Goal: Information Seeking & Learning: Learn about a topic

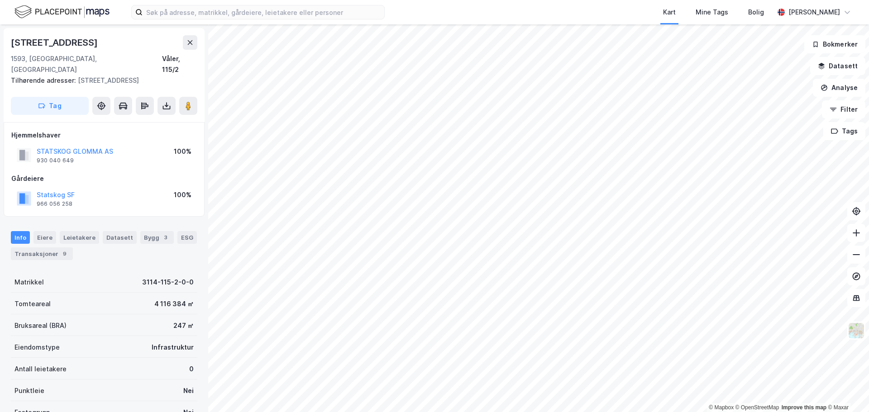
click at [192, 183] on div "© Mapbox © OpenStreetMap Improve this map © Maxar [STREET_ADDRESS] Tilhørende a…" at bounding box center [434, 218] width 869 height 388
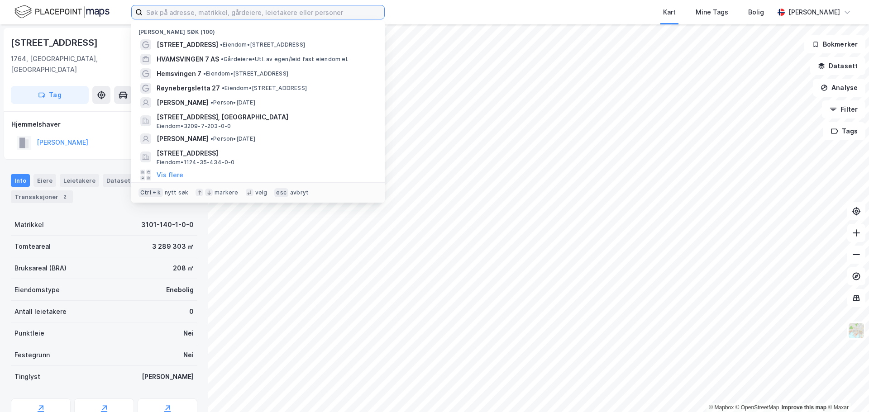
click at [323, 16] on input at bounding box center [264, 12] width 242 height 14
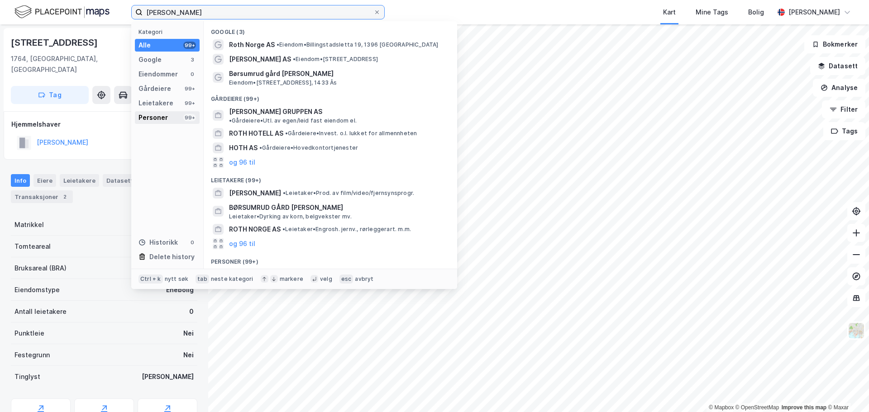
type input "[PERSON_NAME]"
click at [177, 119] on div "Personer 99+" at bounding box center [167, 117] width 65 height 13
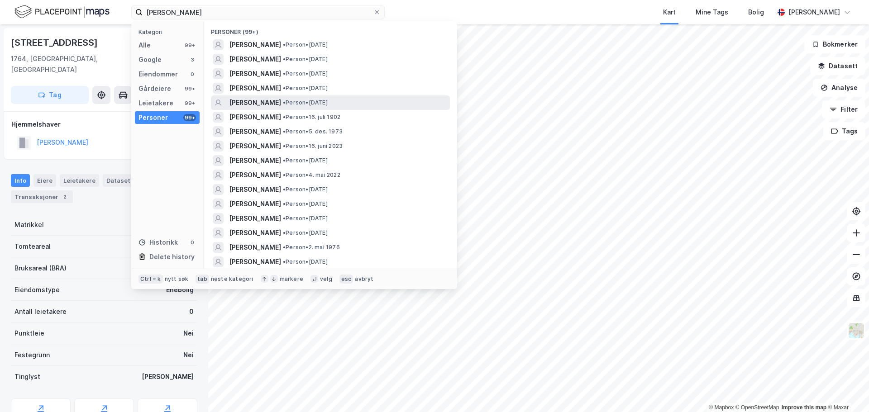
click at [262, 101] on span "[PERSON_NAME]" at bounding box center [255, 102] width 52 height 11
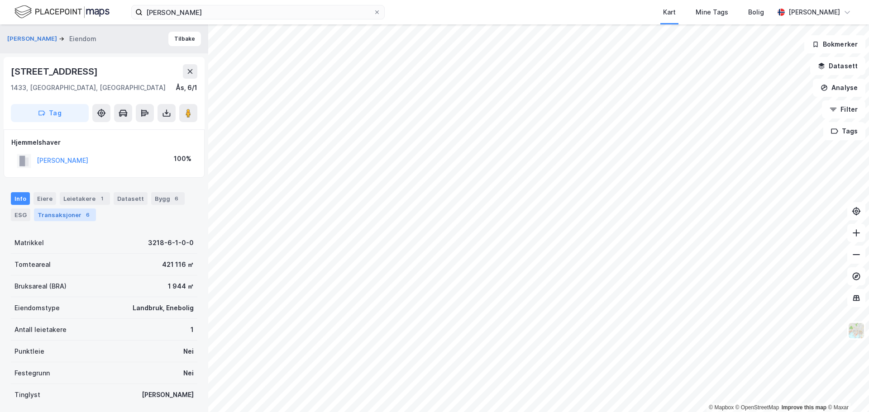
click at [72, 217] on div "Transaksjoner 6" at bounding box center [65, 215] width 62 height 13
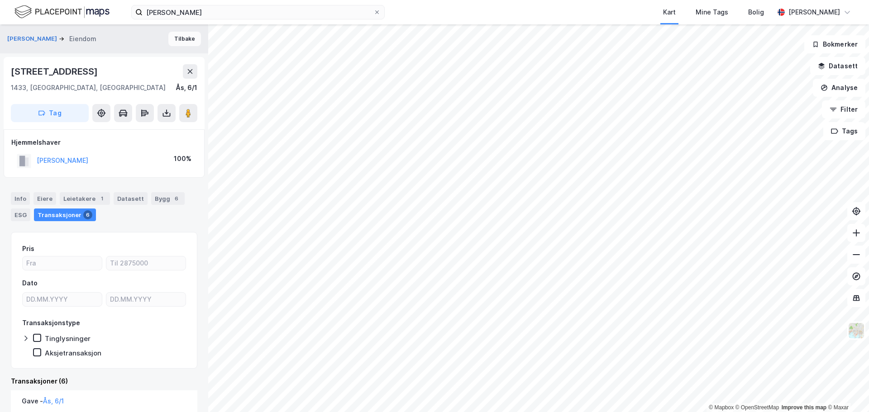
click at [180, 40] on button "Tilbake" at bounding box center [184, 39] width 33 height 14
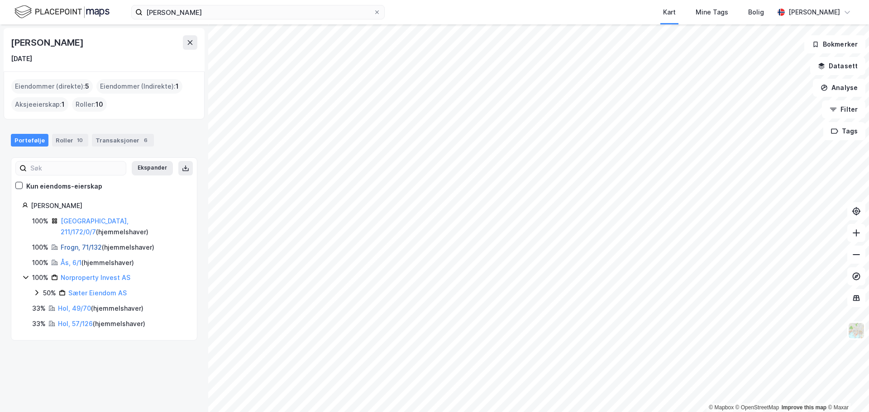
click at [90, 244] on link "Frogn, 71/132" at bounding box center [81, 248] width 41 height 8
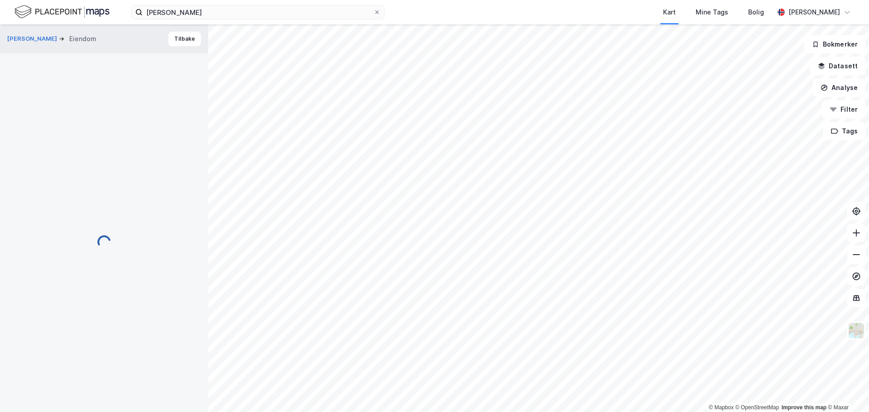
scroll to position [1, 0]
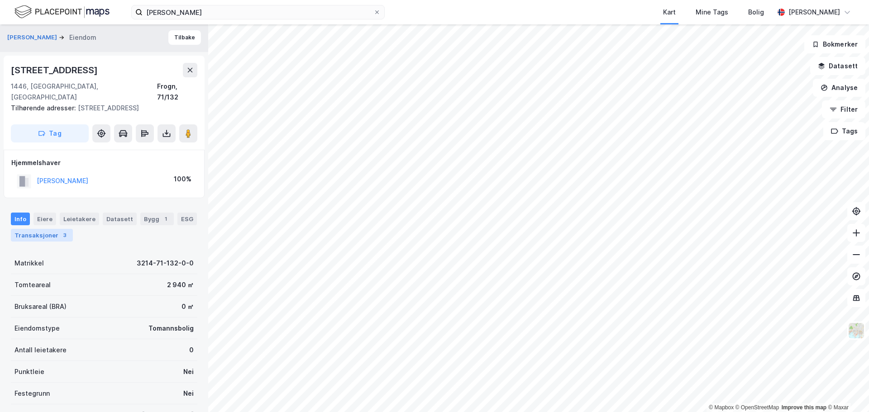
click at [60, 231] on div "3" at bounding box center [64, 235] width 9 height 9
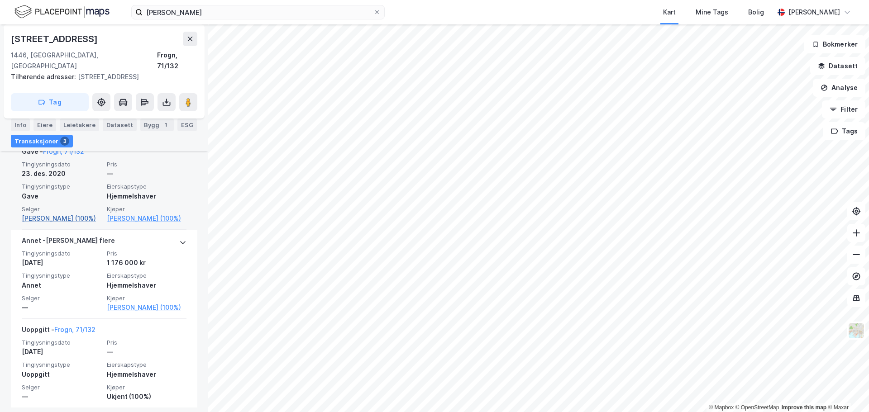
scroll to position [289, 0]
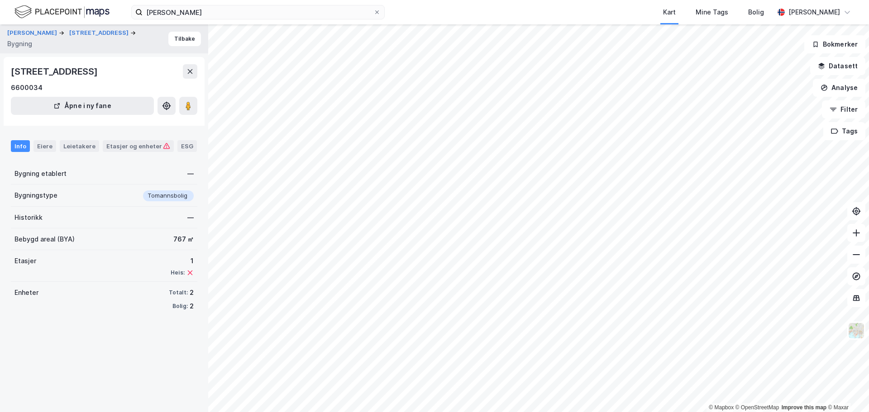
click at [175, 46] on div "ROTH ODA ELISE NORSTRØM Bråtanveien 10 Bygning Tilbake" at bounding box center [104, 38] width 208 height 29
click at [177, 42] on button "Tilbake" at bounding box center [184, 39] width 33 height 14
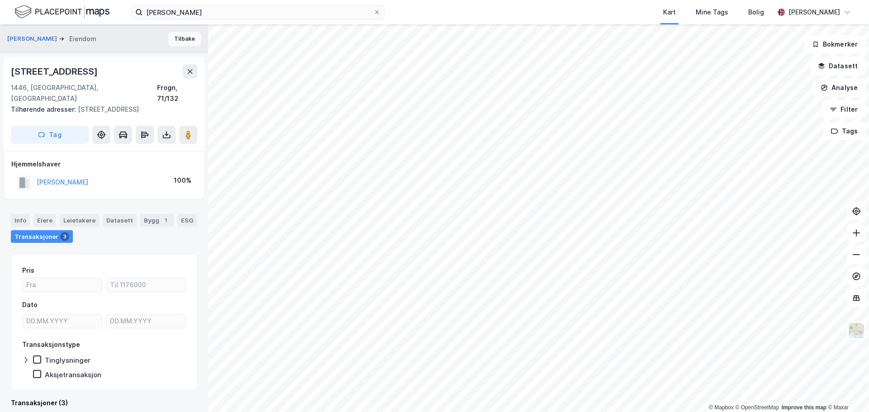
click at [173, 42] on button "Tilbake" at bounding box center [184, 39] width 33 height 14
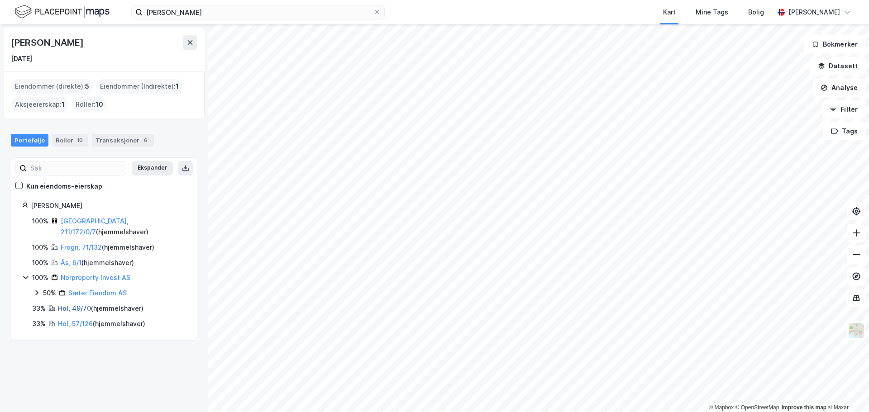
click at [66, 305] on link "Hol, 49/70" at bounding box center [74, 309] width 33 height 8
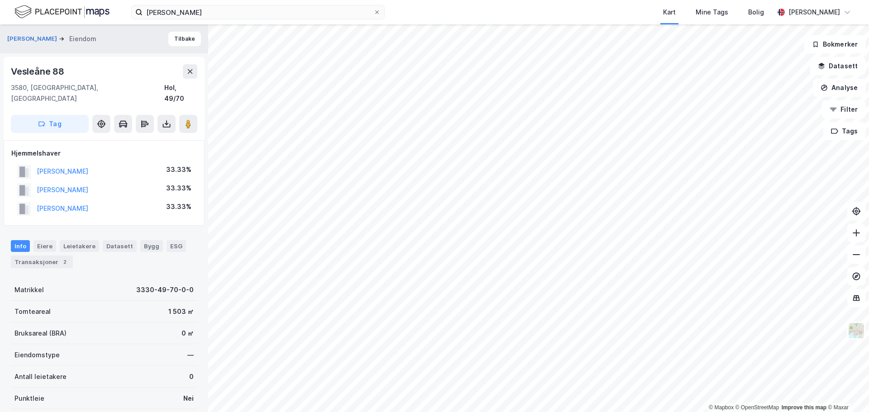
scroll to position [5, 0]
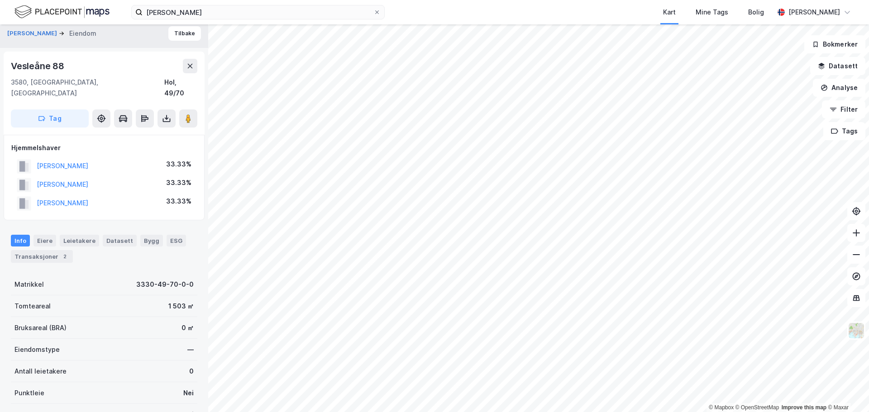
click at [18, 236] on div "Info Eiere Leietakere Datasett Bygg ESG Transaksjoner 2" at bounding box center [104, 249] width 187 height 28
click at [18, 250] on div "Transaksjoner 2" at bounding box center [42, 256] width 62 height 13
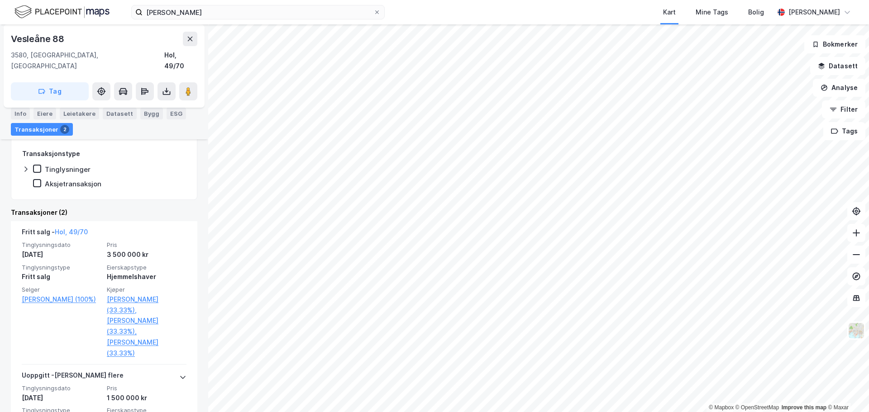
scroll to position [280, 0]
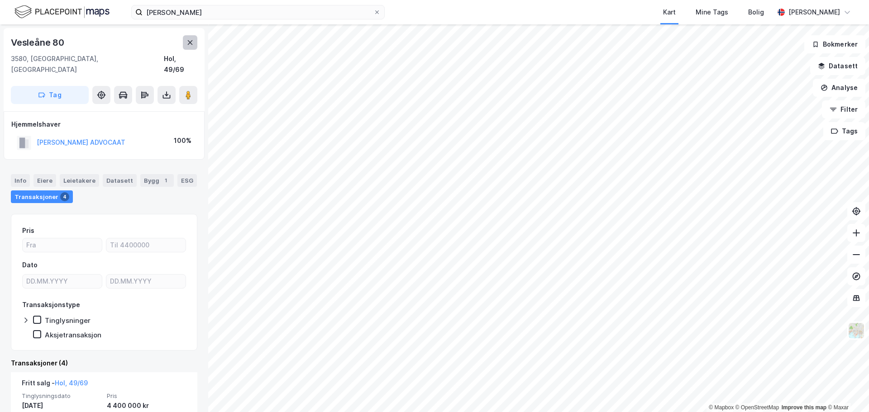
click at [191, 42] on icon at bounding box center [190, 42] width 5 height 5
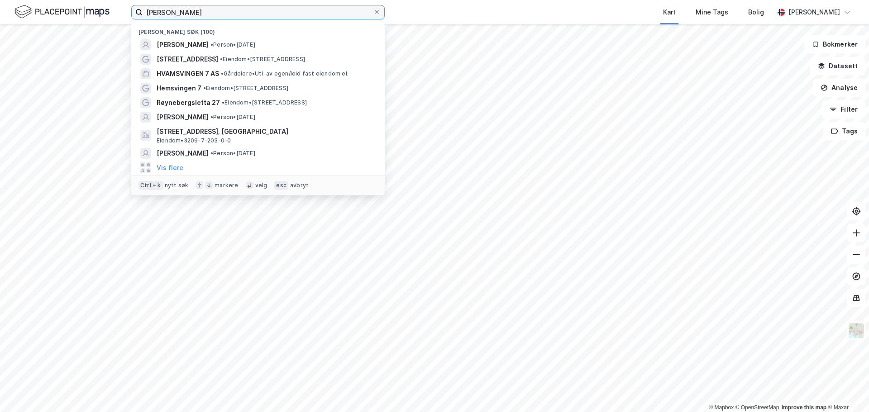
click at [201, 13] on input "oda roth" at bounding box center [258, 12] width 231 height 14
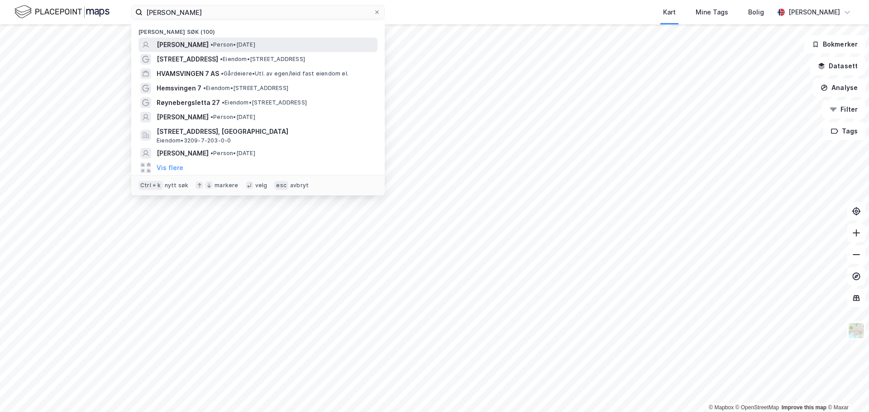
click at [209, 48] on span "[PERSON_NAME]" at bounding box center [183, 44] width 52 height 11
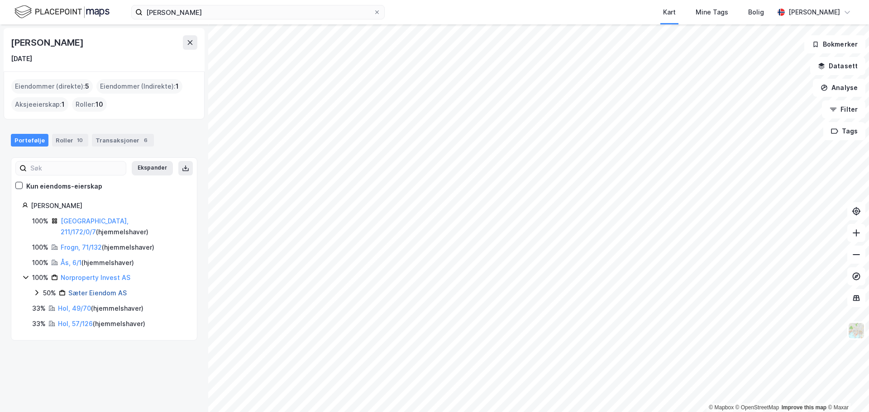
click at [76, 289] on link "Sæter Eiendom AS" at bounding box center [97, 293] width 58 height 8
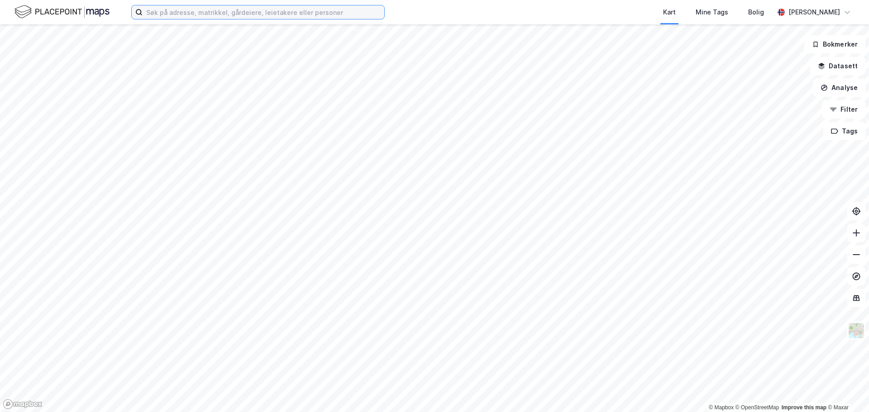
click at [208, 15] on input at bounding box center [264, 12] width 242 height 14
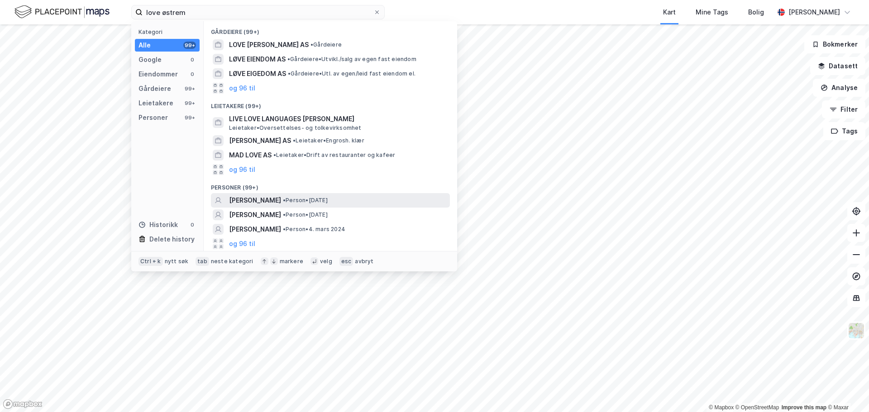
click at [264, 206] on span "[PERSON_NAME]" at bounding box center [255, 200] width 52 height 11
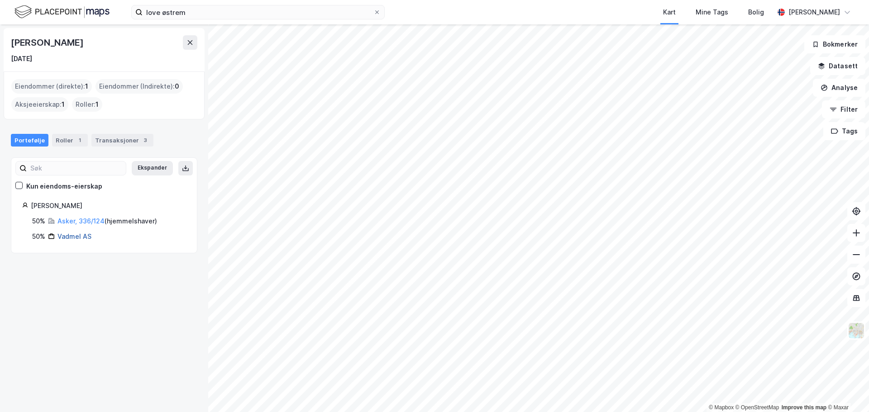
click at [78, 237] on link "Vadmel AS" at bounding box center [74, 237] width 34 height 8
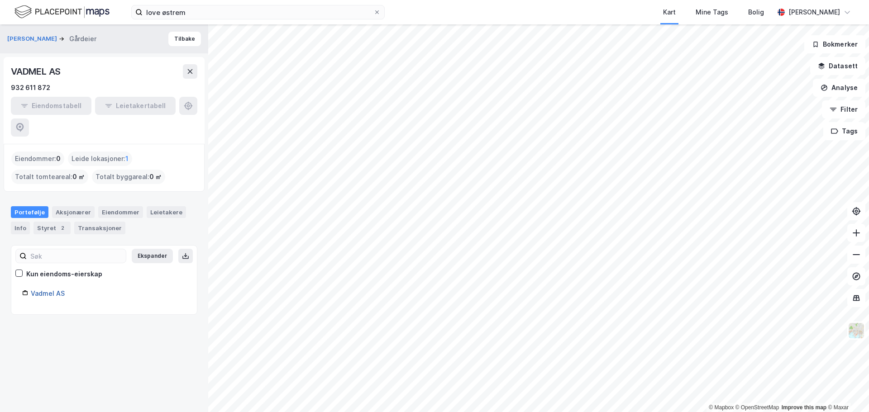
click at [42, 290] on link "Vadmel AS" at bounding box center [48, 294] width 34 height 8
click at [237, 15] on input "love østrem" at bounding box center [258, 12] width 231 height 14
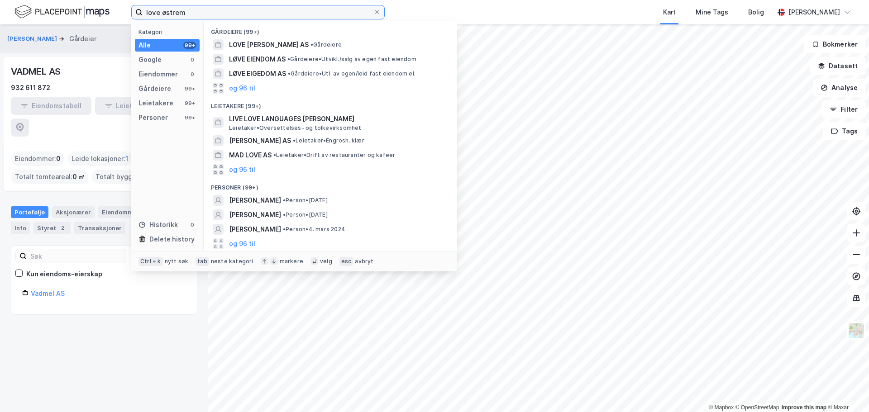
click at [237, 15] on input "love østrem" at bounding box center [258, 12] width 231 height 14
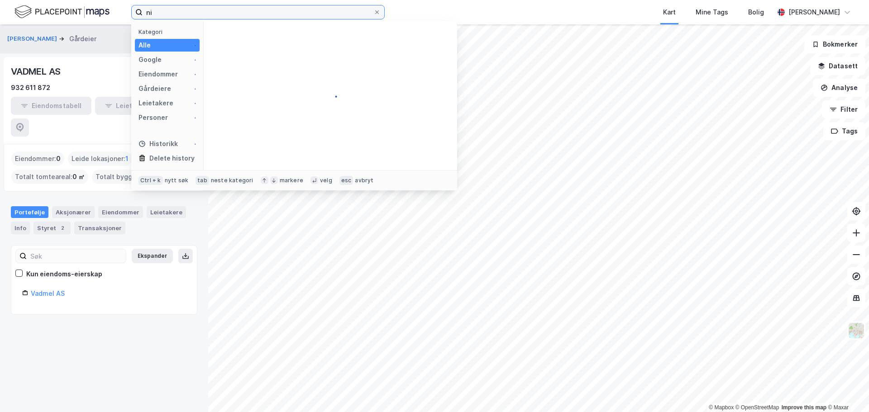
type input "n"
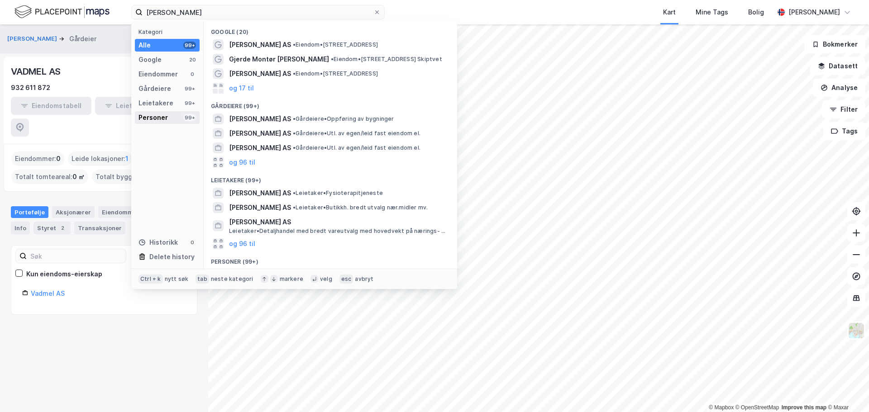
click at [157, 113] on div "Personer" at bounding box center [153, 117] width 29 height 11
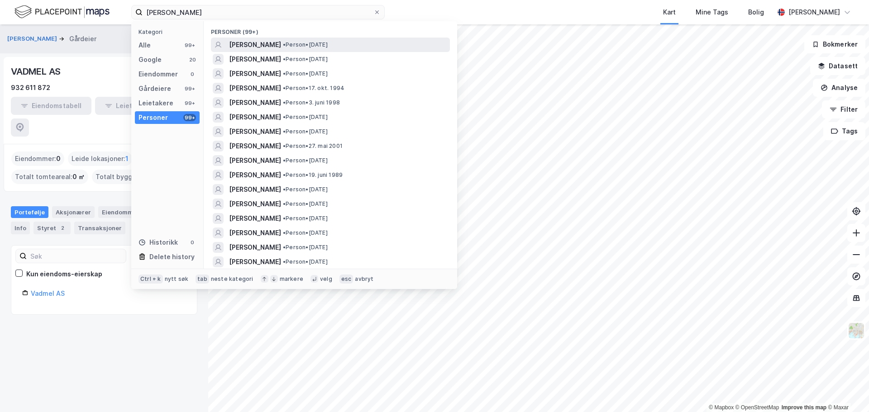
click at [273, 47] on span "[PERSON_NAME]" at bounding box center [255, 44] width 52 height 11
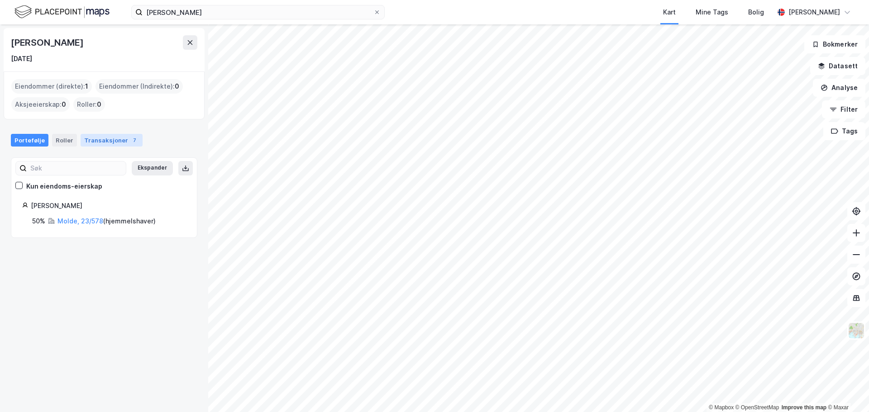
click at [88, 143] on div "Transaksjoner 7" at bounding box center [112, 140] width 62 height 13
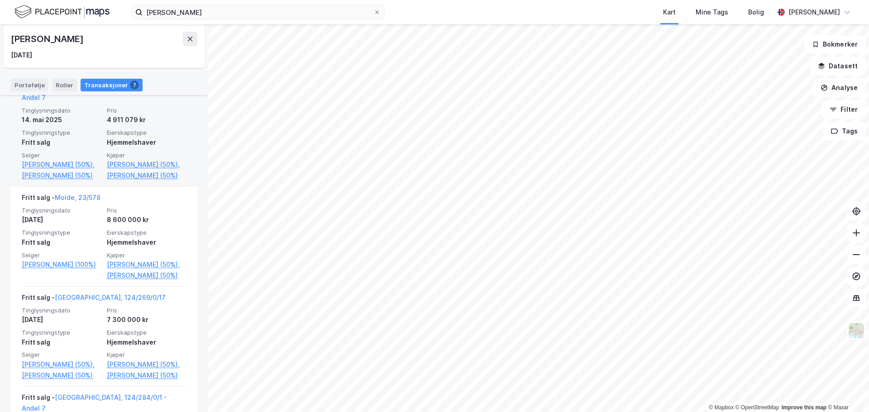
scroll to position [226, 0]
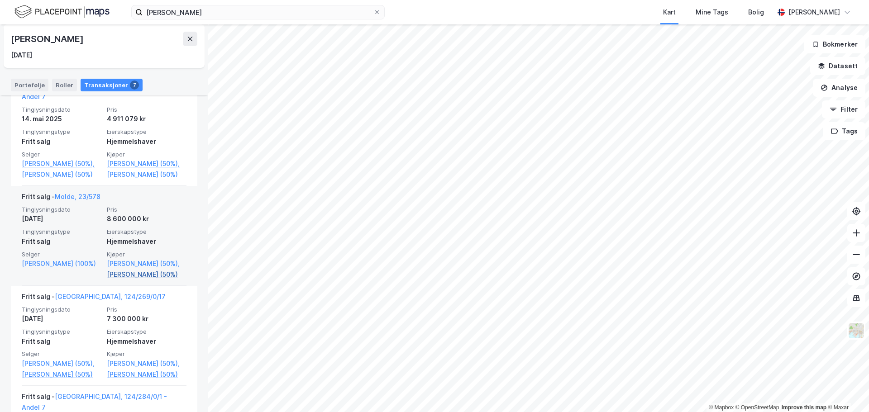
click at [131, 280] on link "[PERSON_NAME] (50%)" at bounding box center [147, 274] width 80 height 11
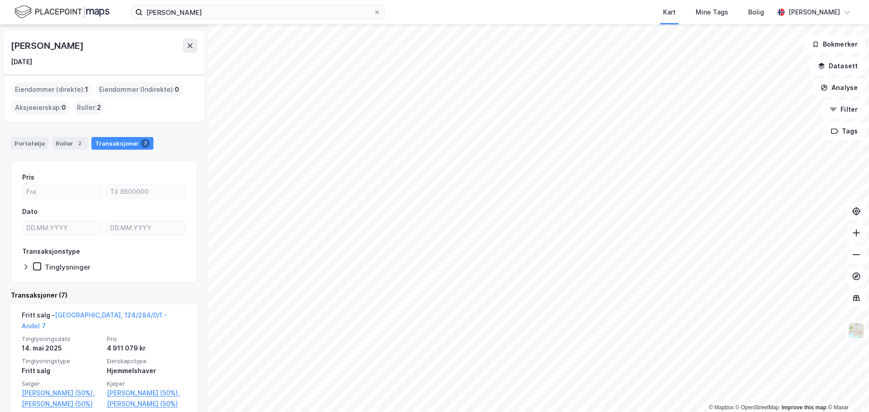
scroll to position [91, 0]
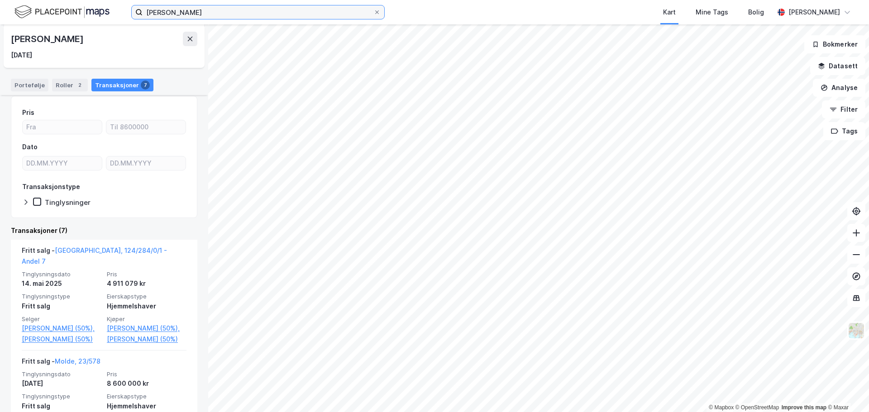
click at [177, 18] on input "[PERSON_NAME]" at bounding box center [258, 12] width 231 height 14
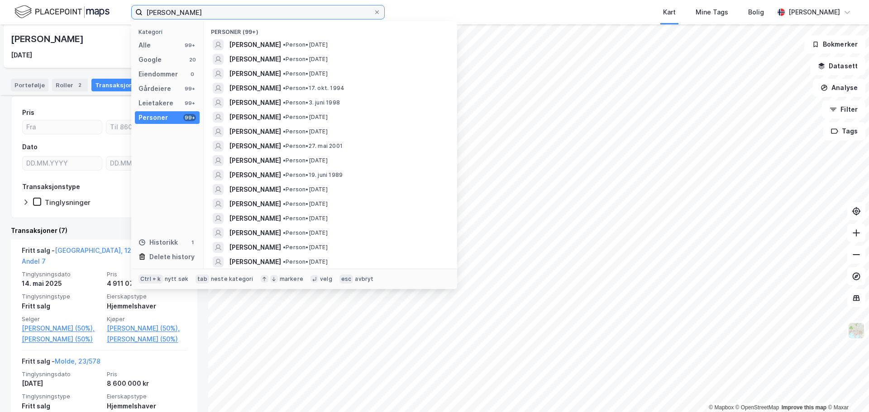
click at [177, 18] on input "[PERSON_NAME]" at bounding box center [258, 12] width 231 height 14
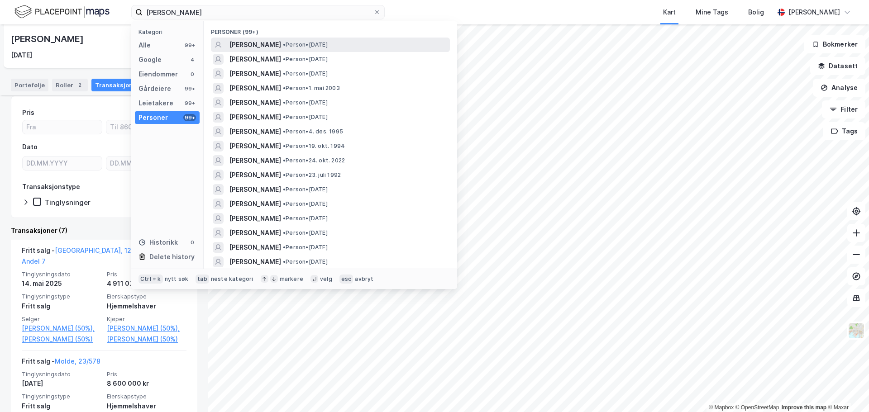
click at [291, 48] on span "• Person • [DATE]" at bounding box center [305, 44] width 45 height 7
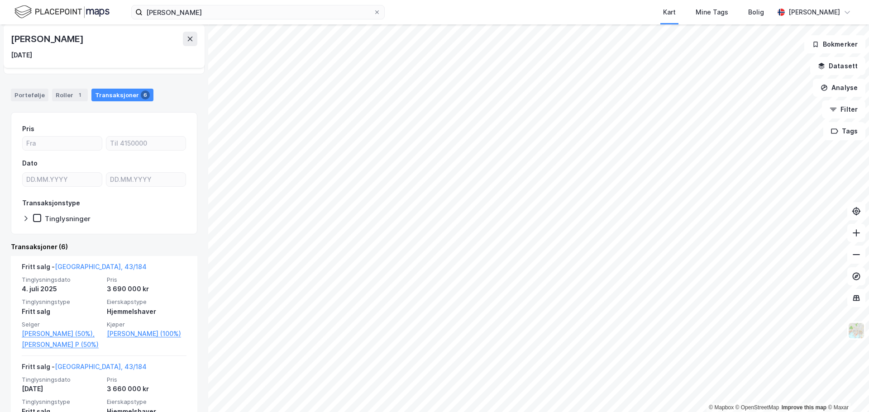
scroll to position [91, 0]
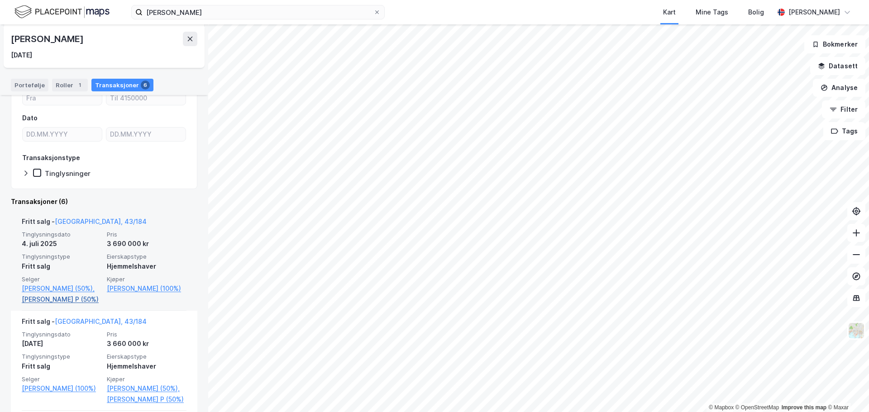
click at [67, 302] on link "[PERSON_NAME] P (50%)" at bounding box center [62, 299] width 80 height 11
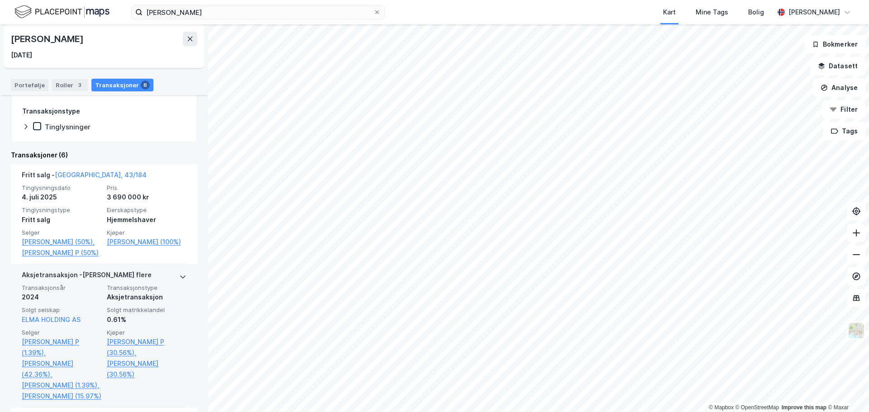
scroll to position [181, 0]
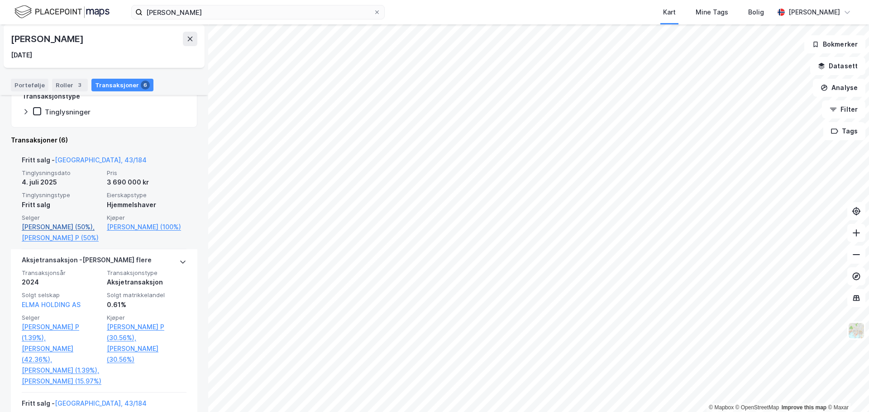
click at [41, 231] on link "[PERSON_NAME] (50%)," at bounding box center [62, 227] width 80 height 11
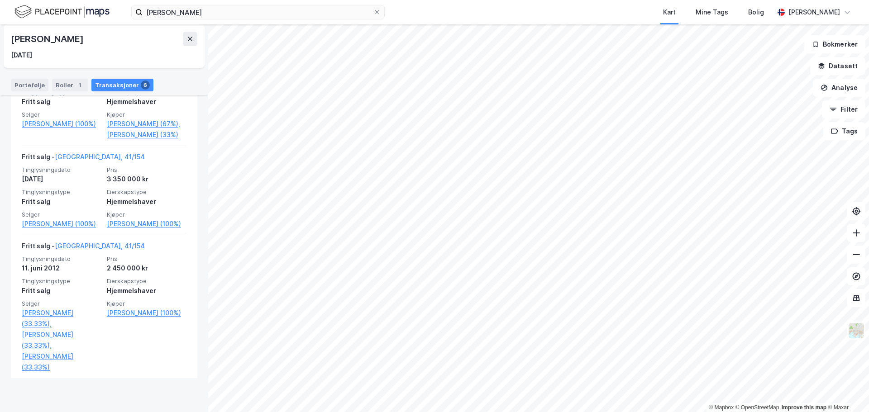
scroll to position [587, 0]
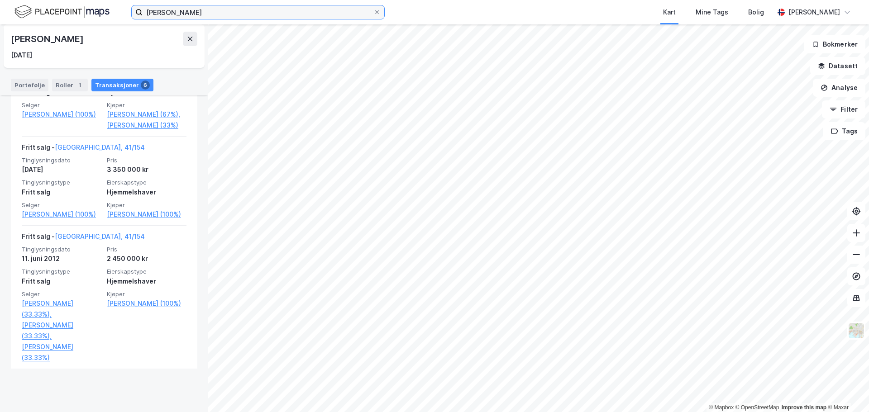
click at [212, 9] on input "[PERSON_NAME]" at bounding box center [258, 12] width 231 height 14
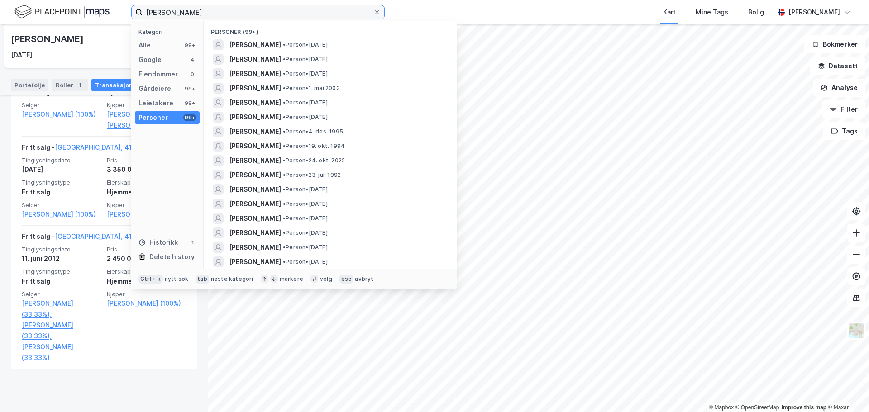
click at [212, 9] on input "[PERSON_NAME]" at bounding box center [258, 12] width 231 height 14
click at [162, 13] on input "[PERSON_NAME]" at bounding box center [258, 12] width 231 height 14
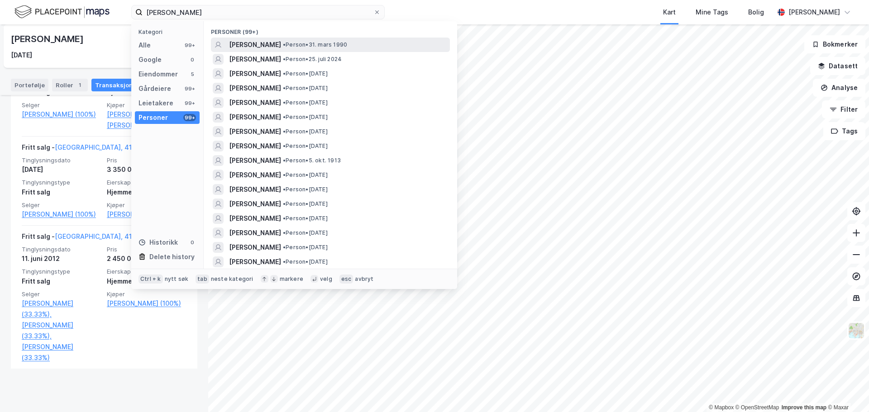
click at [287, 48] on div "[PERSON_NAME] • Person • [DATE]" at bounding box center [338, 44] width 219 height 11
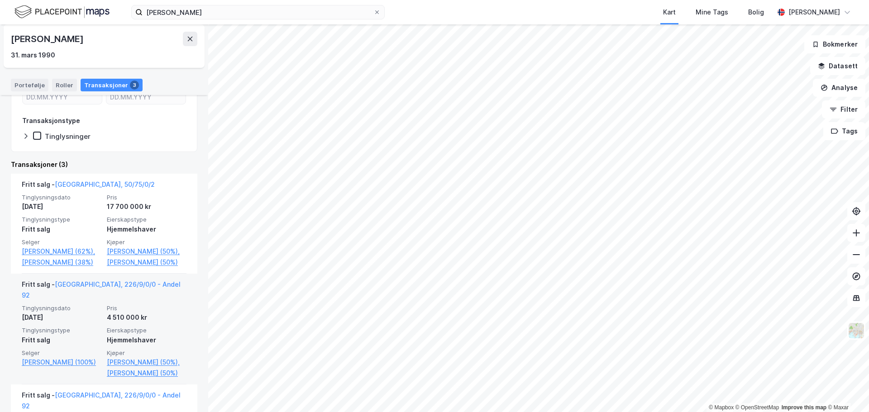
scroll to position [136, 0]
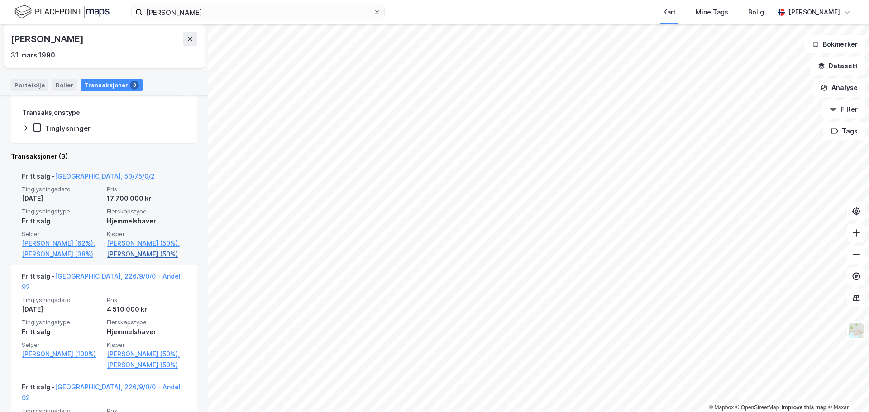
click at [120, 260] on link "[PERSON_NAME] (50%)" at bounding box center [147, 254] width 80 height 11
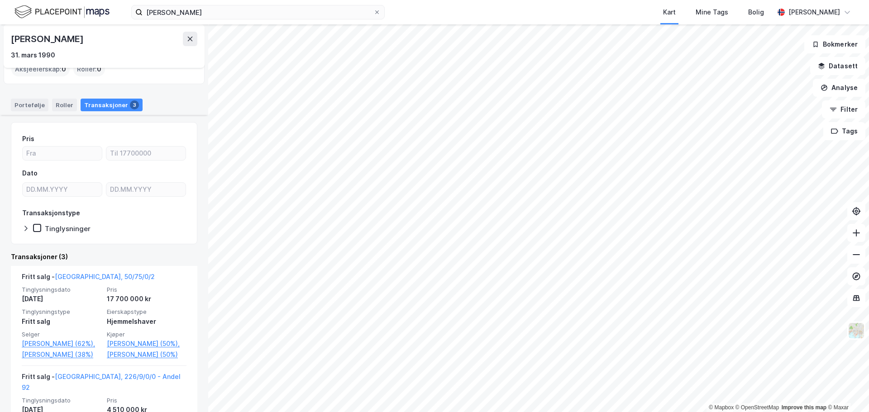
scroll to position [0, 0]
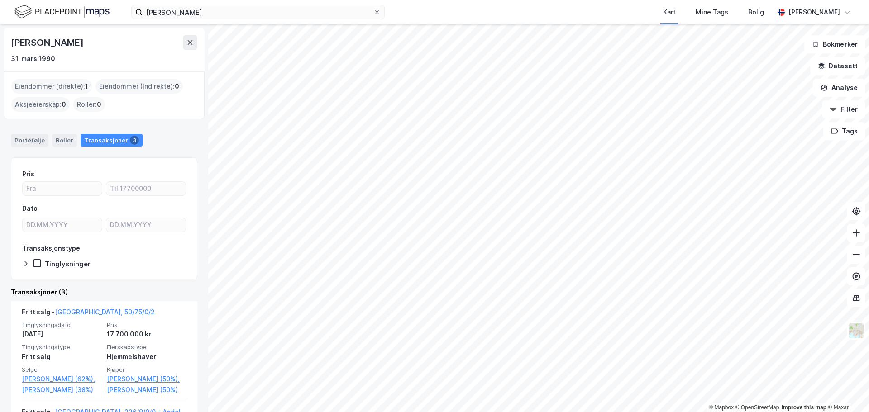
click at [216, 3] on div "[PERSON_NAME] Kart Mine Tags Bolig [PERSON_NAME]" at bounding box center [434, 12] width 869 height 24
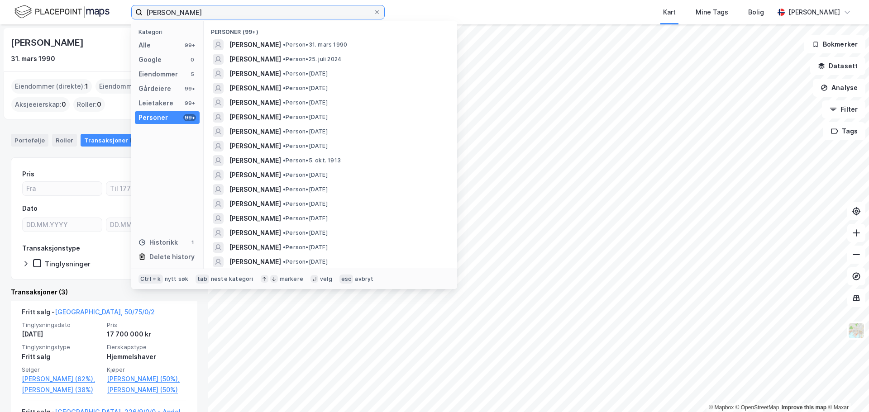
click at [215, 13] on input "[PERSON_NAME]" at bounding box center [258, 12] width 231 height 14
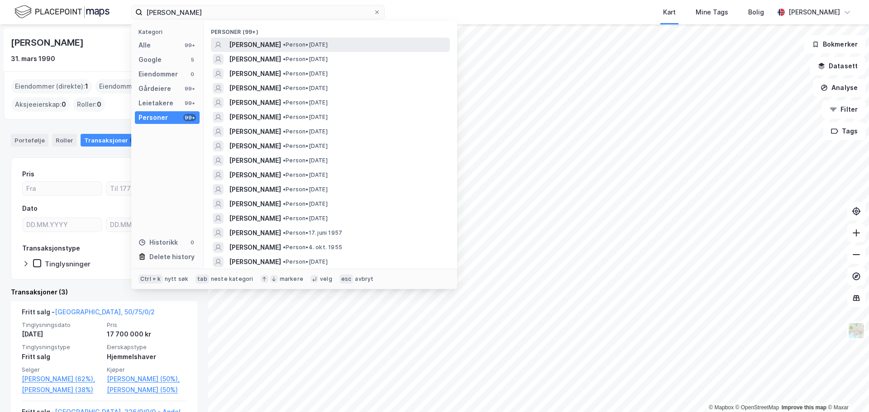
click at [281, 44] on span "[PERSON_NAME]" at bounding box center [255, 44] width 52 height 11
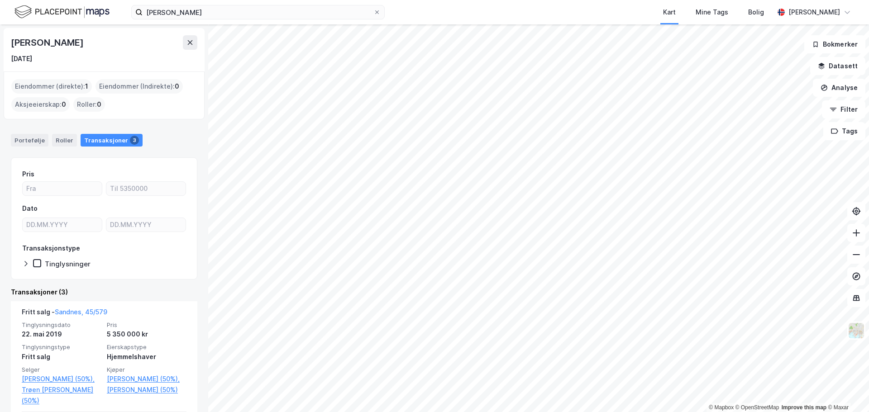
scroll to position [45, 0]
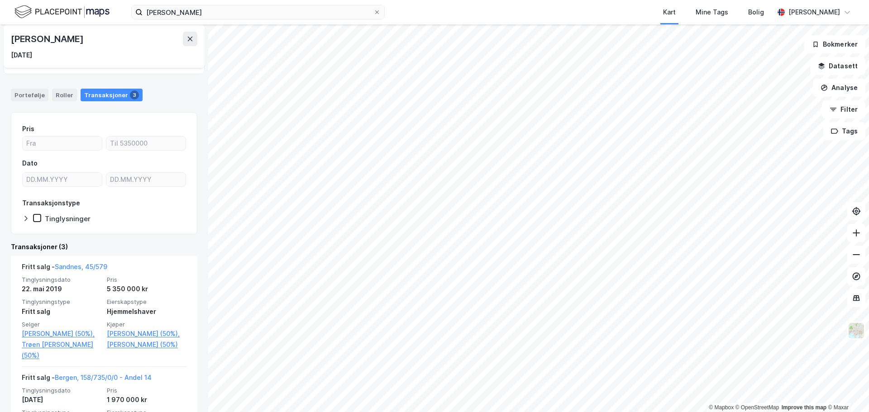
click at [237, 19] on div "[PERSON_NAME] Kart Mine Tags Bolig [PERSON_NAME]" at bounding box center [434, 12] width 869 height 24
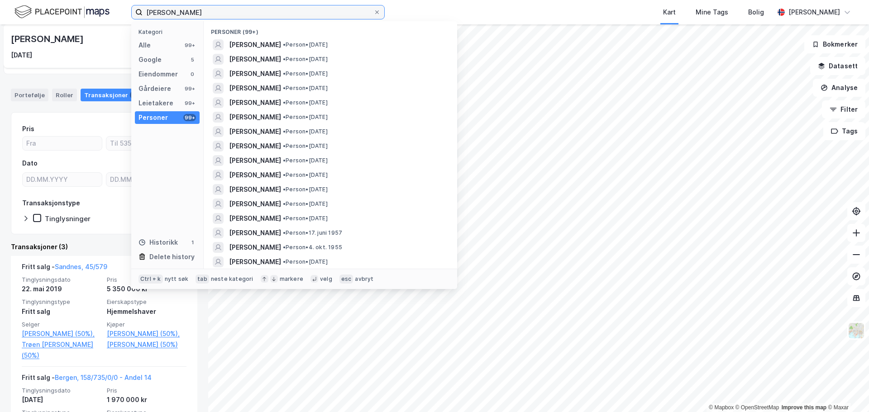
click at [239, 15] on input "[PERSON_NAME]" at bounding box center [258, 12] width 231 height 14
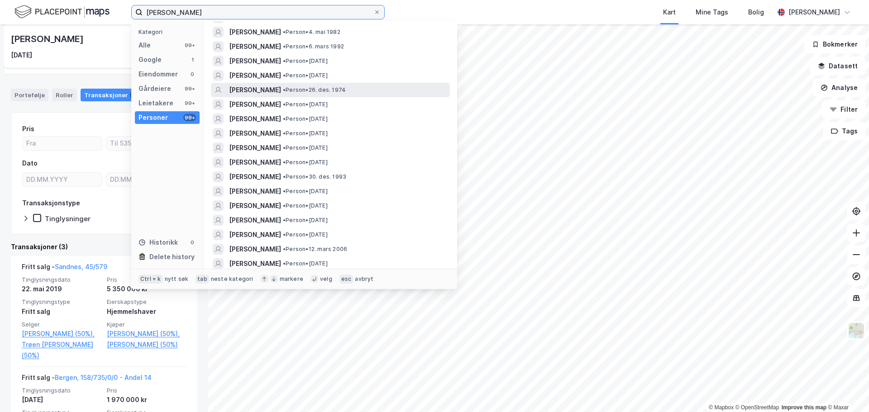
scroll to position [362, 0]
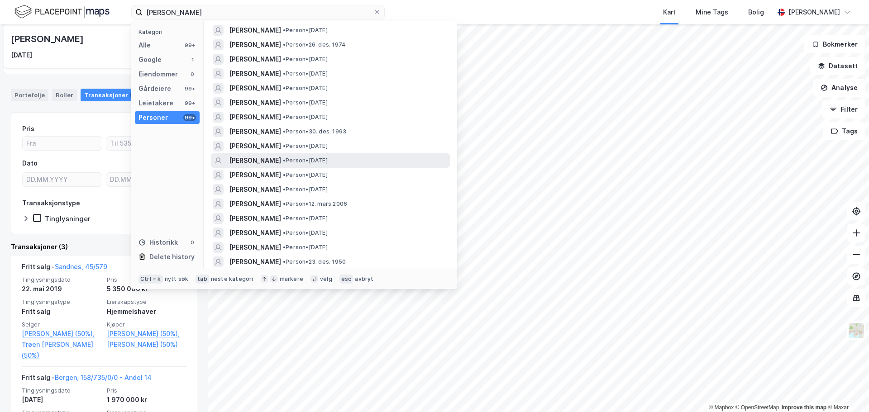
click at [328, 162] on span "• Person • [DATE]" at bounding box center [305, 160] width 45 height 7
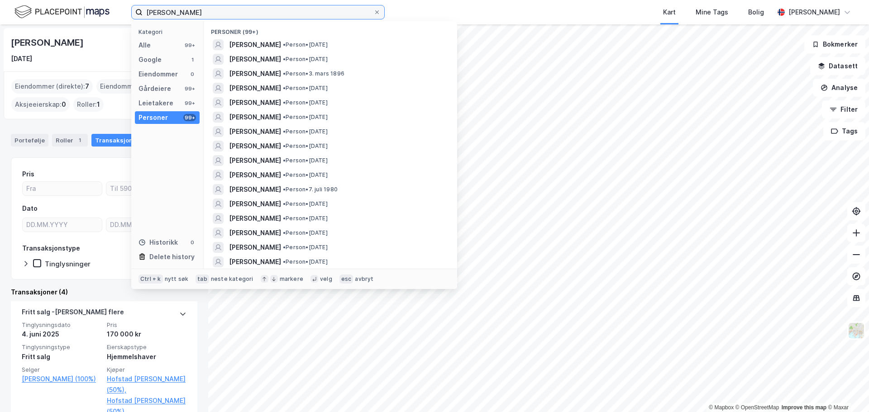
click at [207, 12] on input "[PERSON_NAME]" at bounding box center [258, 12] width 231 height 14
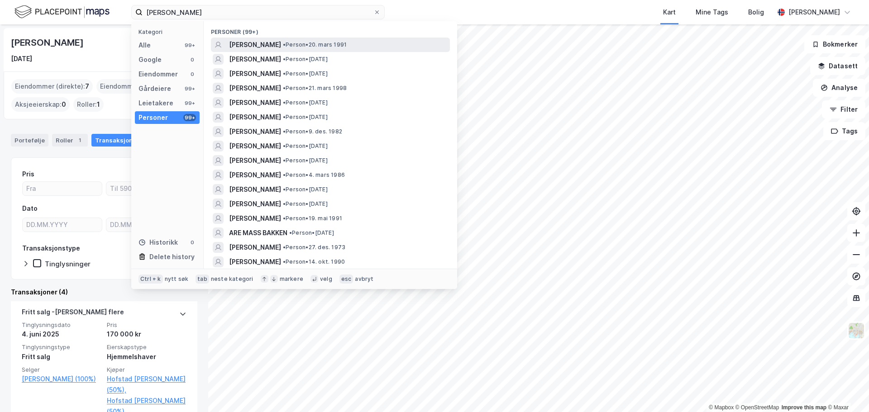
click at [306, 49] on div "[PERSON_NAME] • Person • [DATE]" at bounding box center [338, 44] width 219 height 11
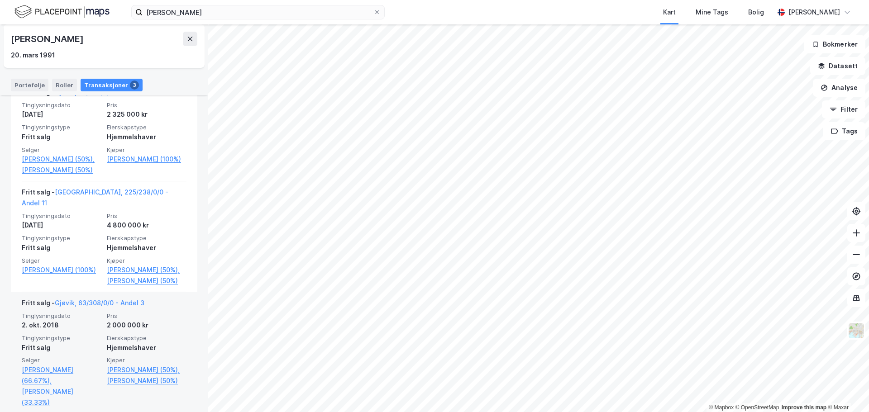
scroll to position [265, 0]
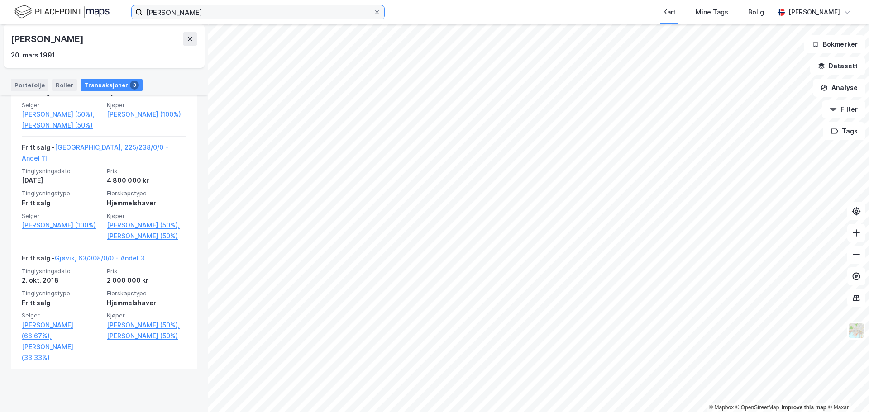
click at [270, 18] on input "[PERSON_NAME]" at bounding box center [258, 12] width 231 height 14
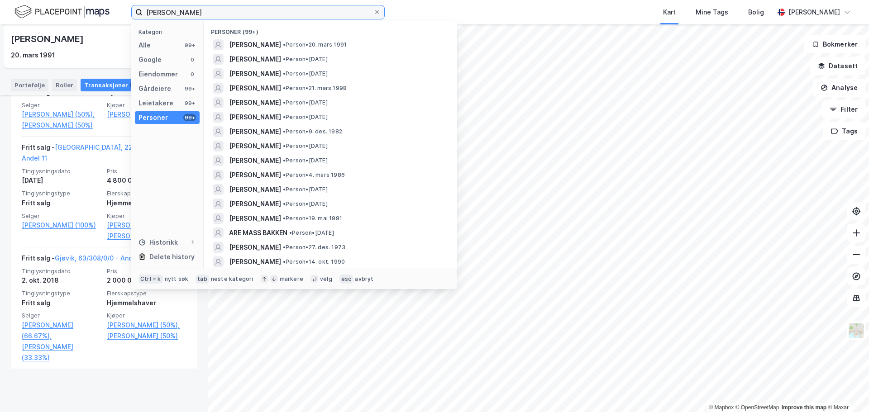
click at [270, 18] on input "[PERSON_NAME]" at bounding box center [258, 12] width 231 height 14
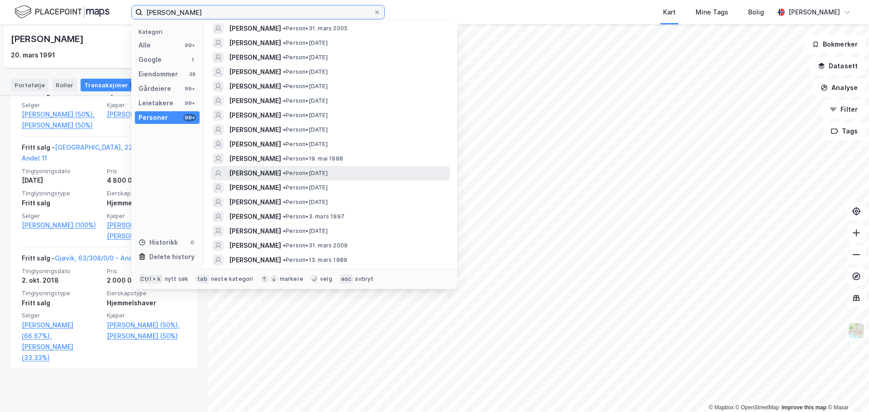
scroll to position [91, 0]
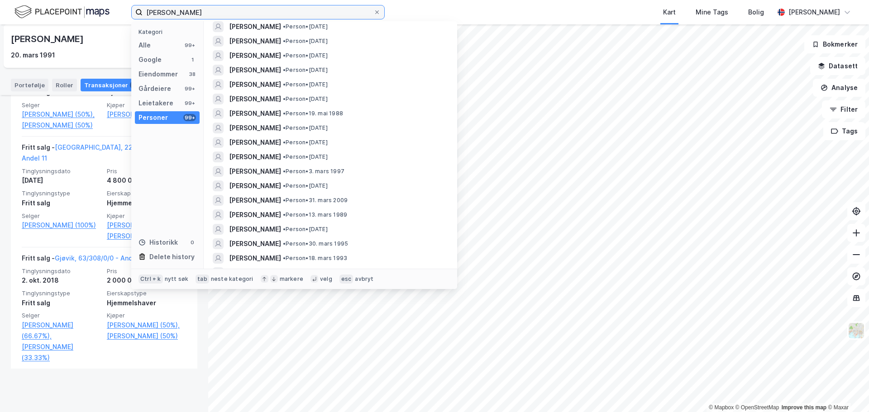
click at [301, 13] on input "[PERSON_NAME]" at bounding box center [258, 12] width 231 height 14
drag, startPoint x: 301, startPoint y: 13, endPoint x: 303, endPoint y: 20, distance: 8.0
click at [301, 13] on input "[PERSON_NAME]" at bounding box center [258, 12] width 231 height 14
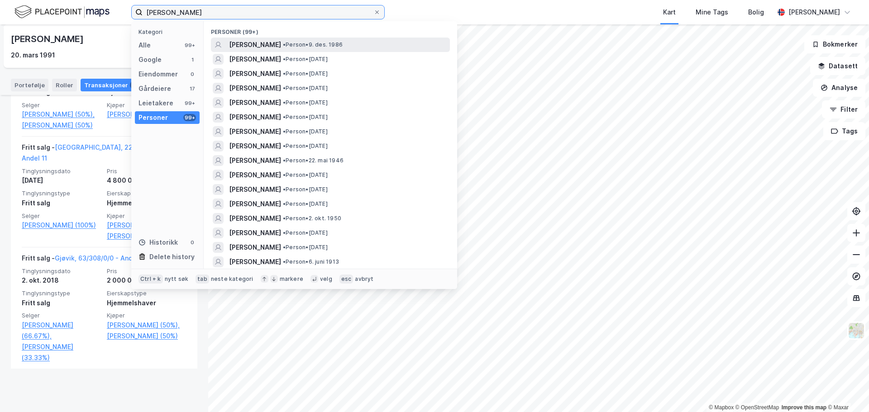
type input "[PERSON_NAME]"
click at [286, 42] on span "•" at bounding box center [284, 44] width 3 height 7
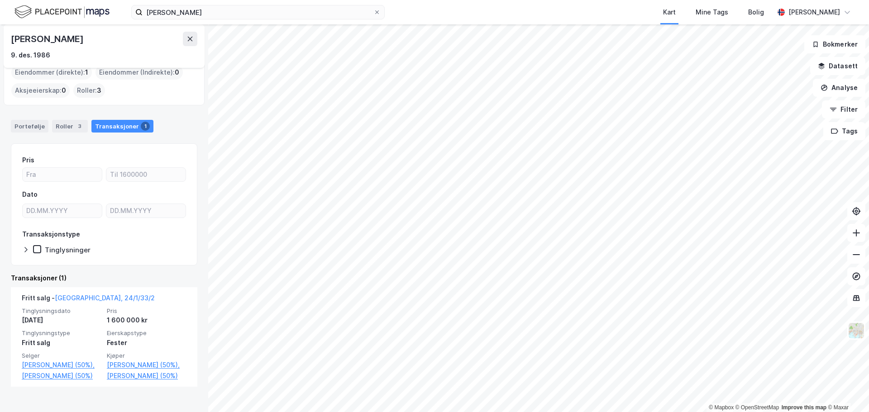
scroll to position [21, 0]
